Goal: Register for event/course

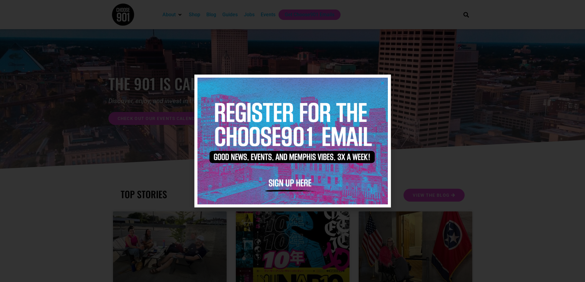
click at [383, 82] on icon "Close" at bounding box center [382, 83] width 5 height 5
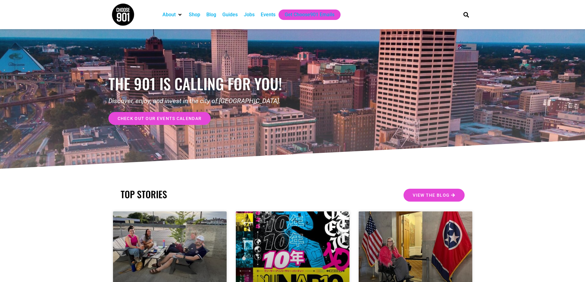
click at [270, 16] on div "Events" at bounding box center [268, 14] width 15 height 7
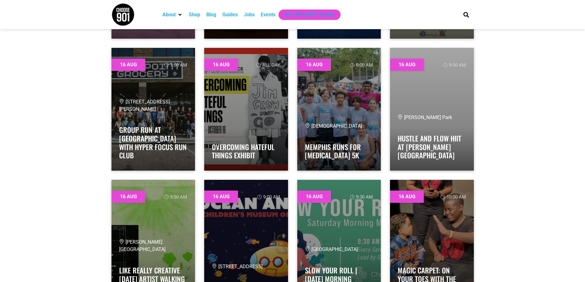
scroll to position [1688, 0]
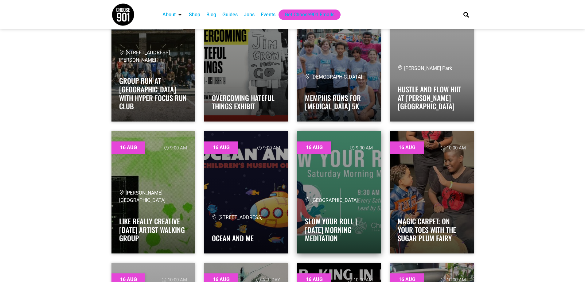
click at [346, 180] on link at bounding box center [339, 192] width 84 height 123
